Goal: Information Seeking & Learning: Find specific fact

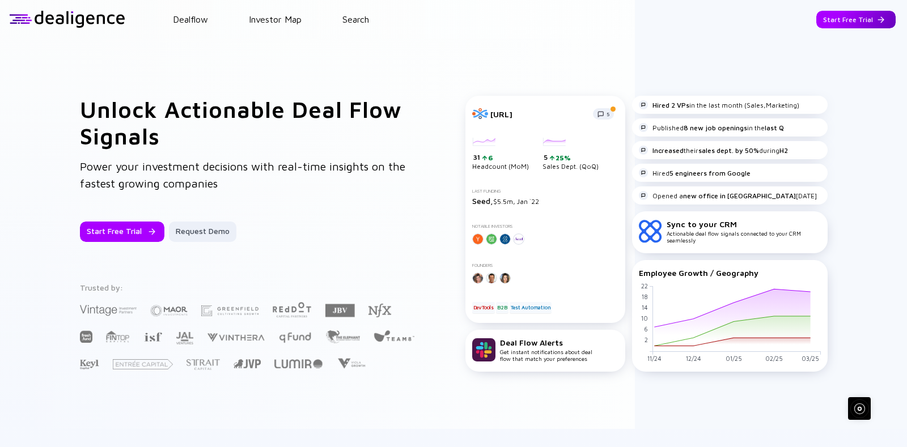
click at [823, 16] on div "Start Free Trial" at bounding box center [855, 20] width 79 height 18
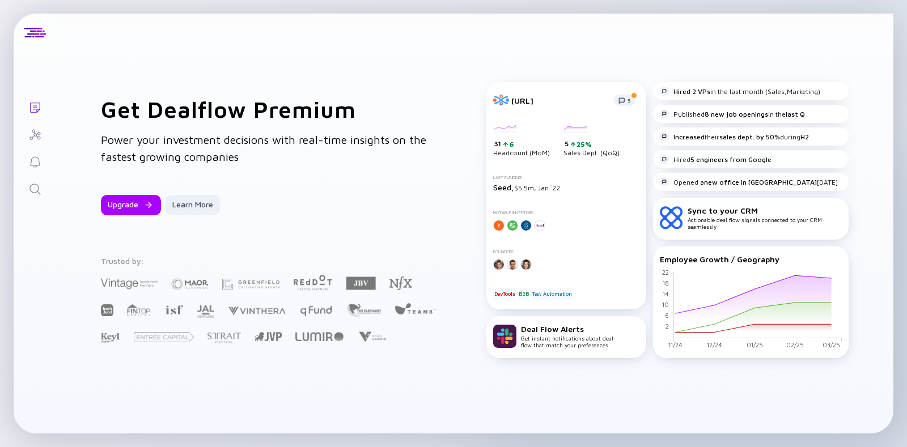
click at [34, 137] on icon "Investor Map" at bounding box center [35, 135] width 14 height 14
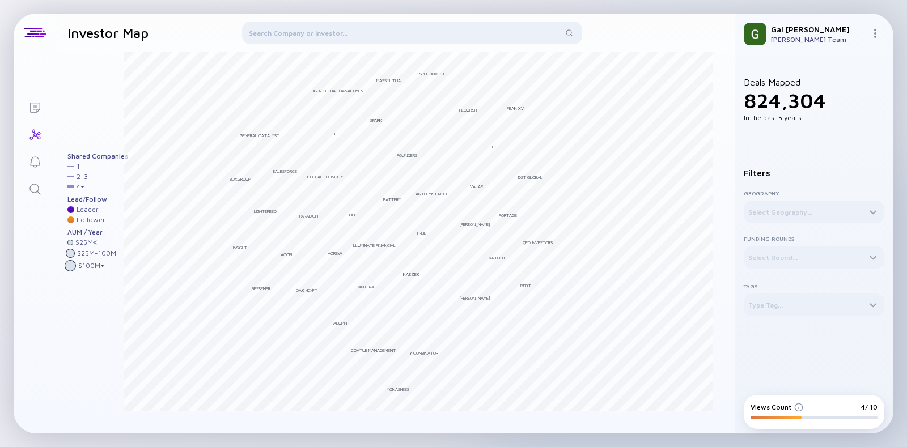
click at [311, 29] on div at bounding box center [412, 35] width 340 height 27
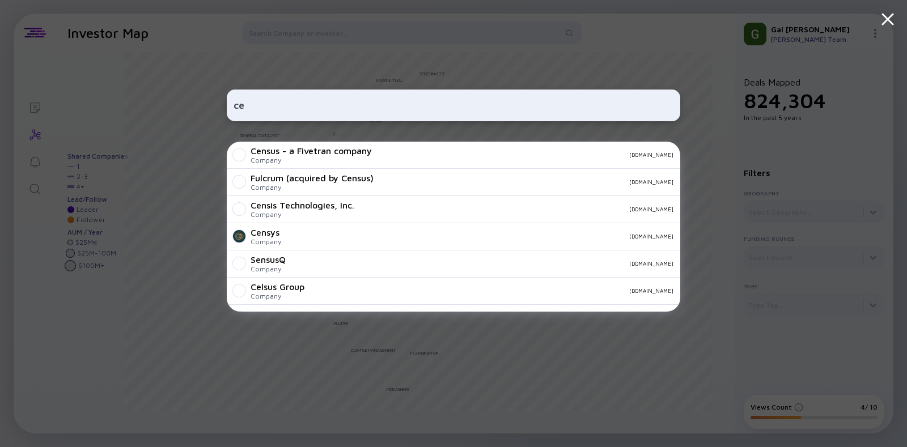
type input "c"
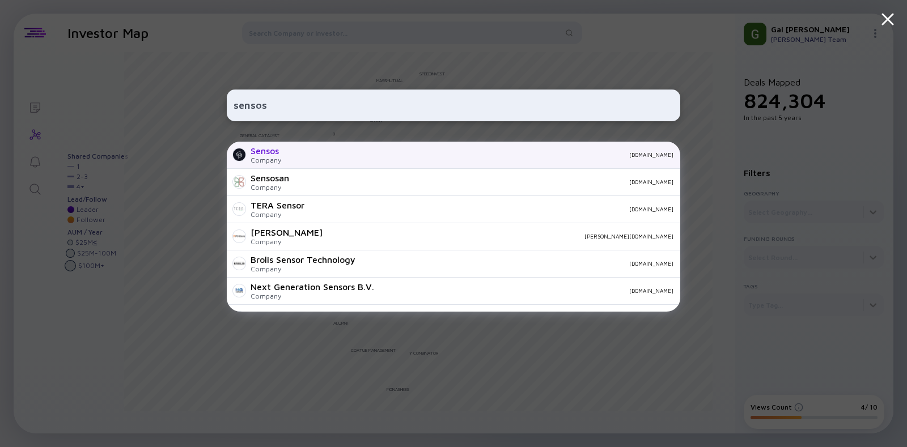
type input "sensos"
click at [331, 148] on div "Sensos Company [DOMAIN_NAME]" at bounding box center [453, 155] width 453 height 27
